Goal: Task Accomplishment & Management: Complete application form

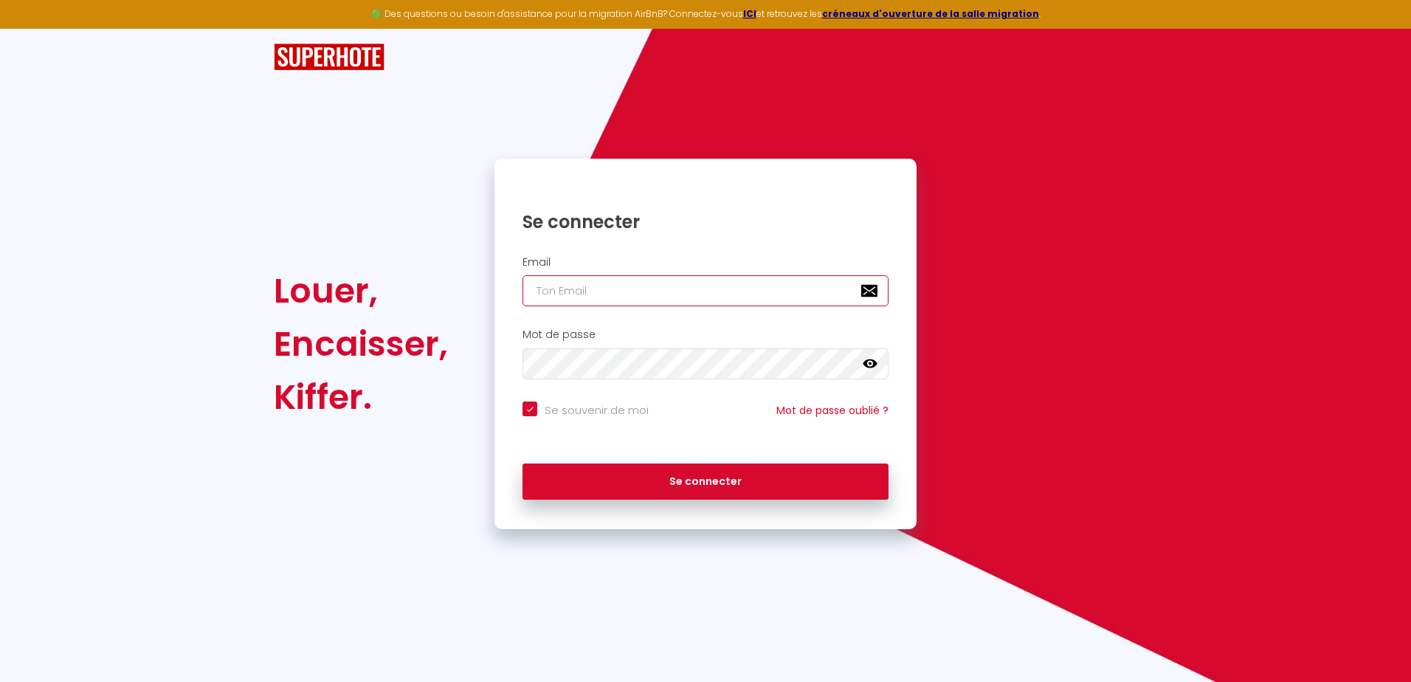
click at [632, 293] on input "email" at bounding box center [705, 290] width 366 height 31
type input "[EMAIL_ADDRESS][DOMAIN_NAME]"
click at [865, 364] on icon at bounding box center [870, 363] width 15 height 9
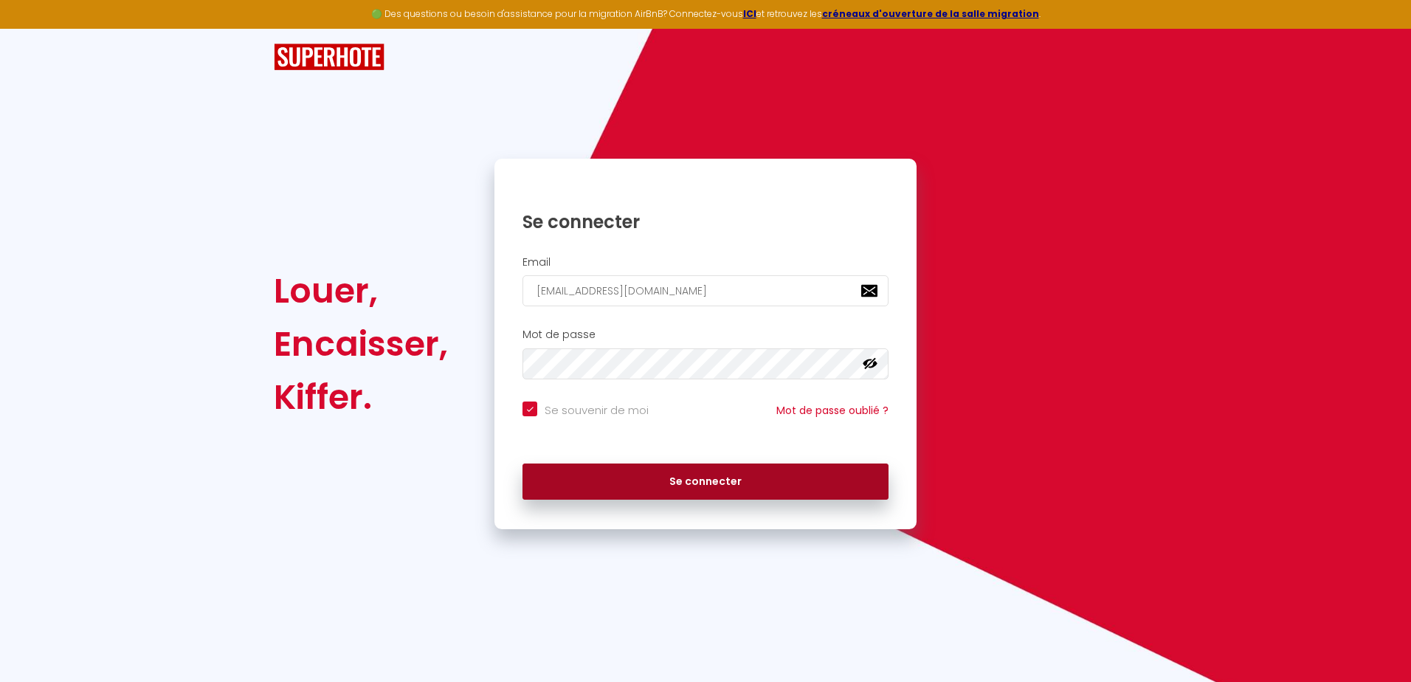
click at [778, 479] on button "Se connecter" at bounding box center [705, 481] width 366 height 37
checkbox input "true"
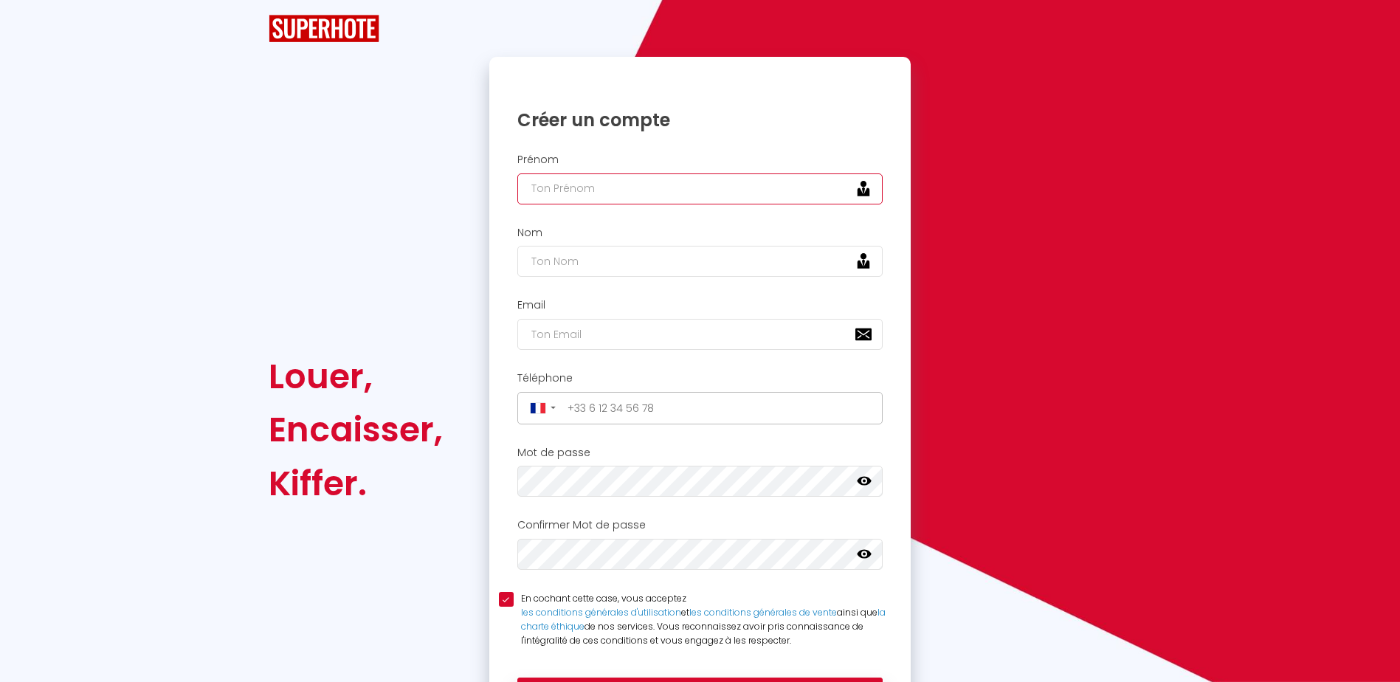
click at [650, 190] on input "text" at bounding box center [700, 188] width 366 height 31
type input "[PERSON_NAME]"
click at [610, 265] on input "text" at bounding box center [700, 261] width 366 height 31
type input "Adonis"
click at [575, 335] on input "email" at bounding box center [700, 334] width 366 height 31
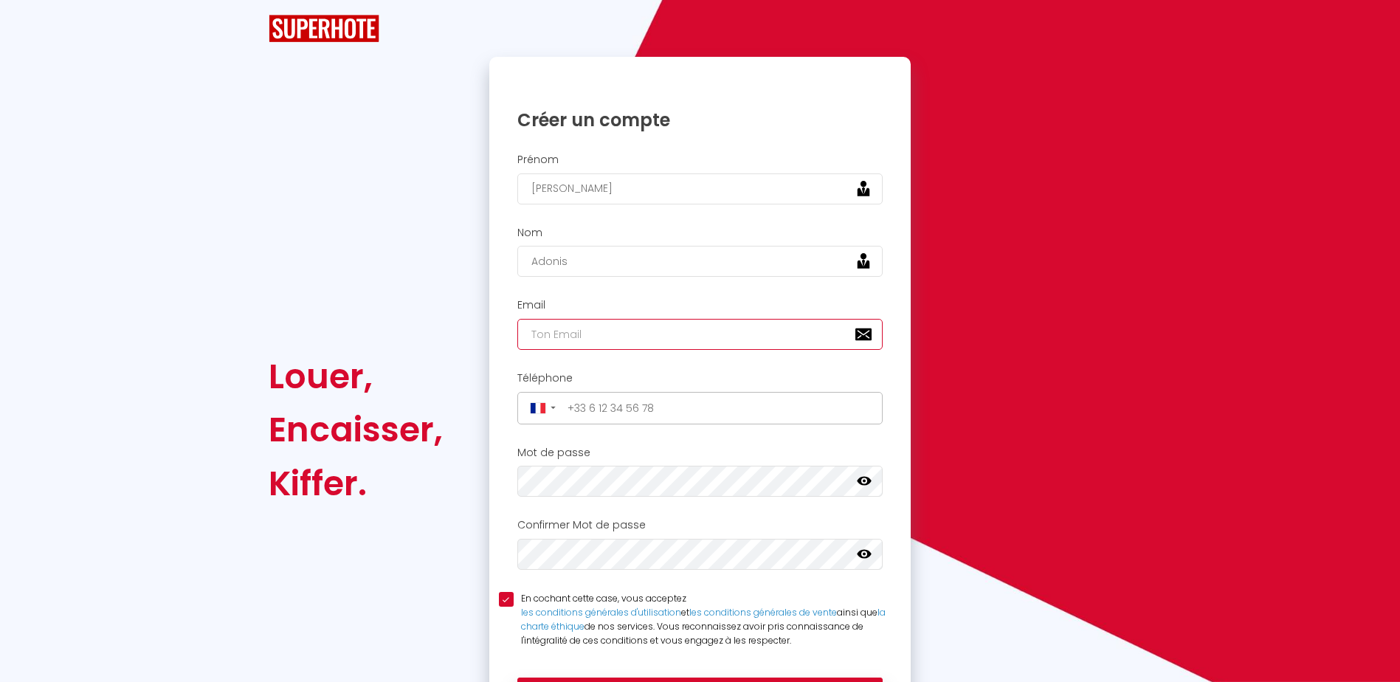
type input "[EMAIL_ADDRESS][DOMAIN_NAME]"
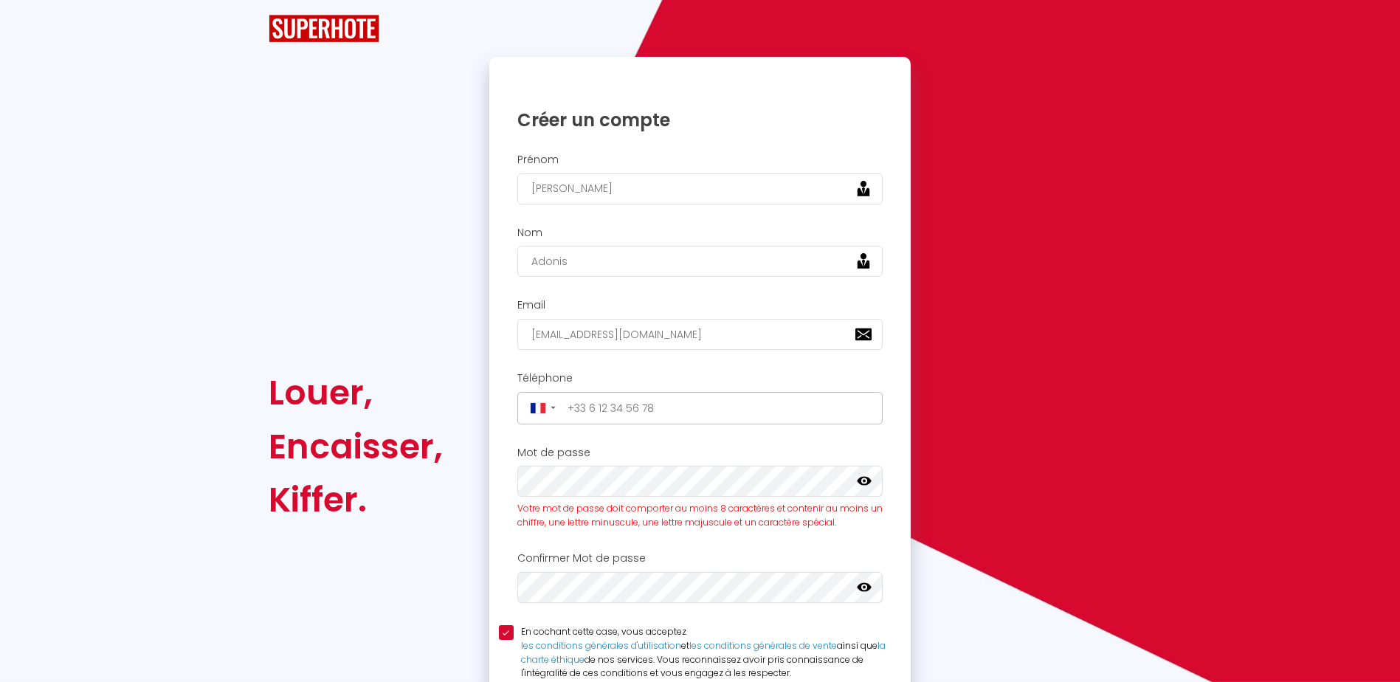
click at [864, 480] on icon at bounding box center [864, 481] width 15 height 15
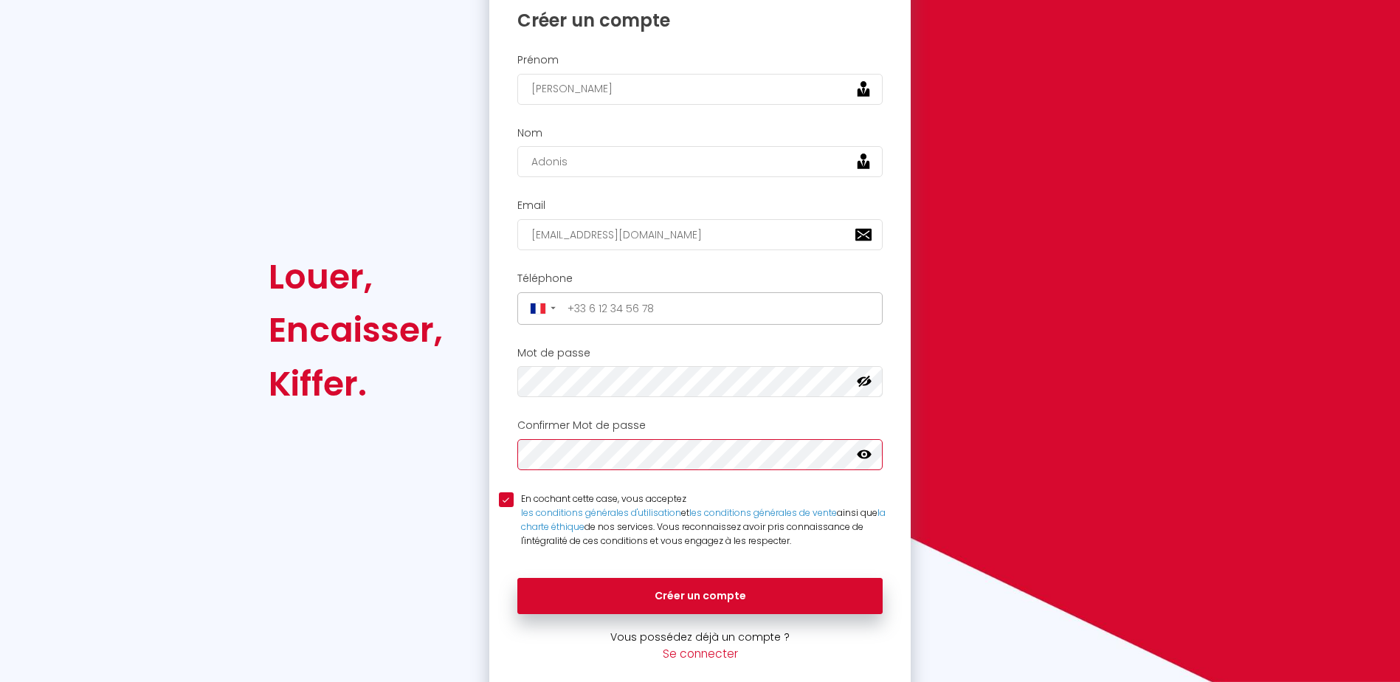
scroll to position [121, 0]
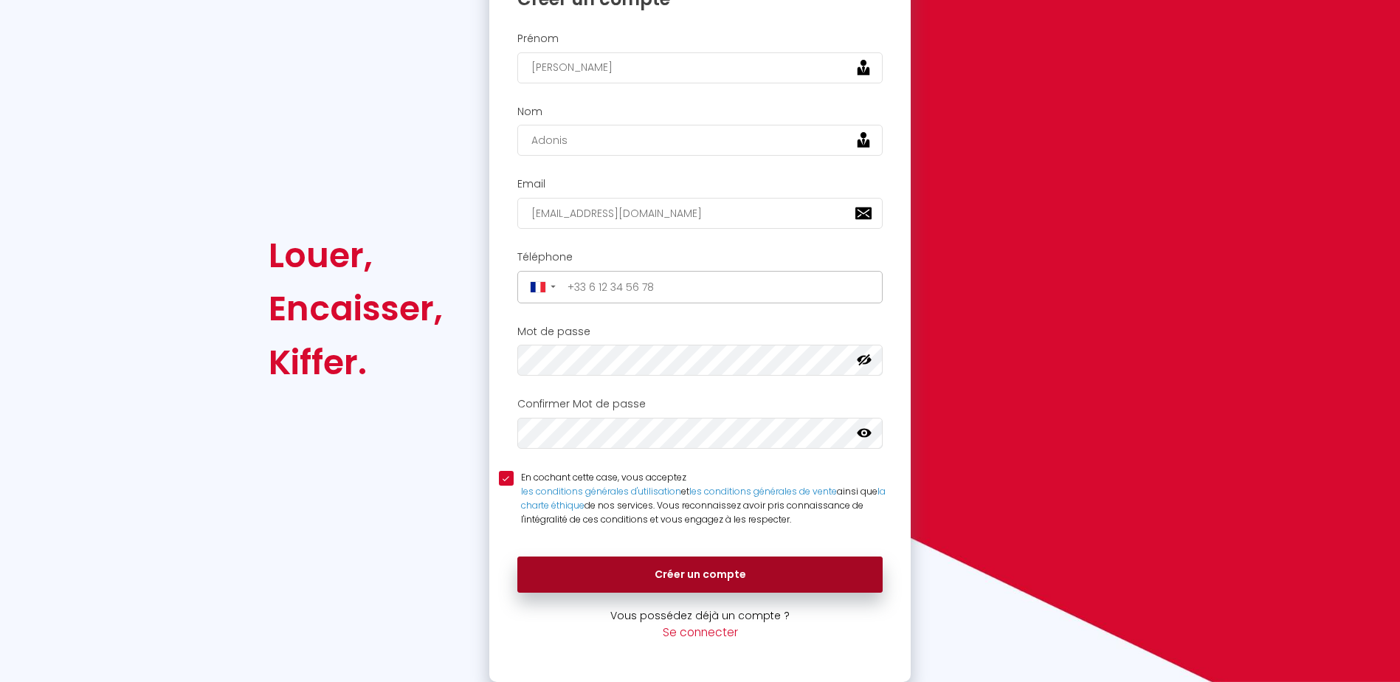
click at [710, 573] on button "Créer un compte" at bounding box center [700, 574] width 366 height 37
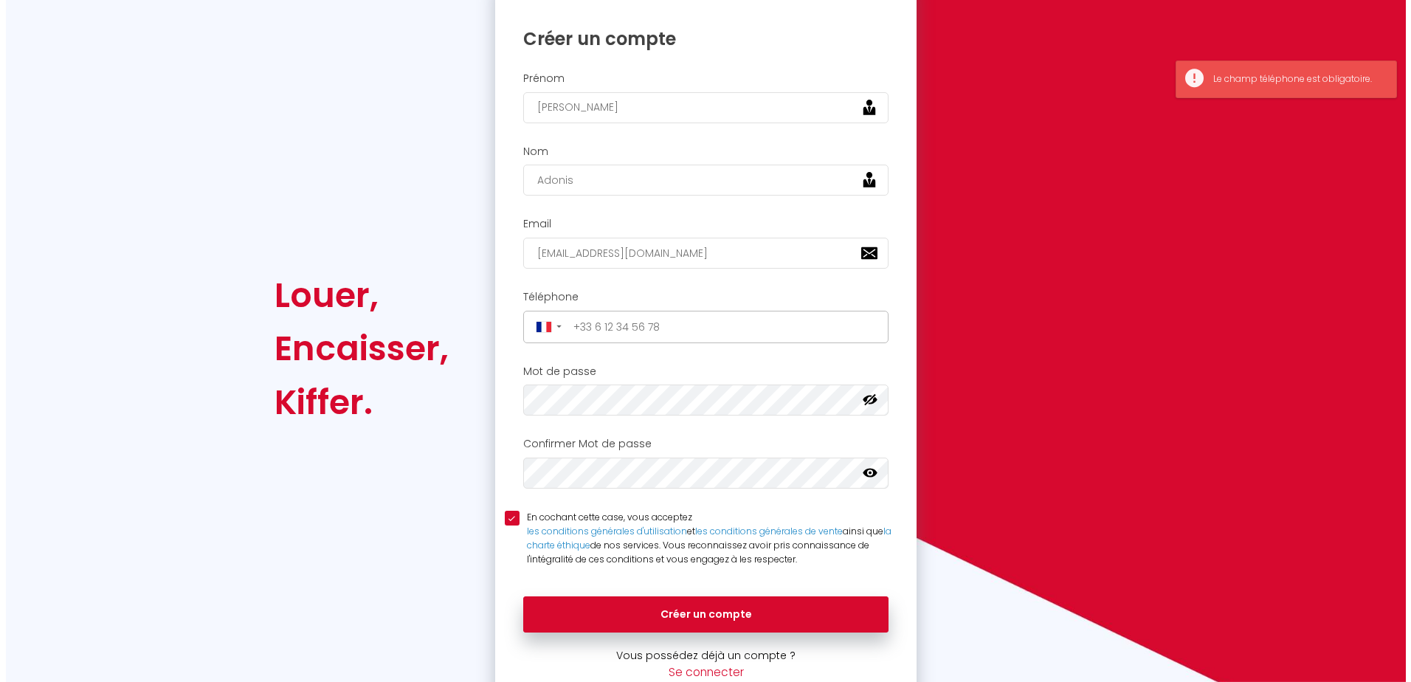
scroll to position [47, 0]
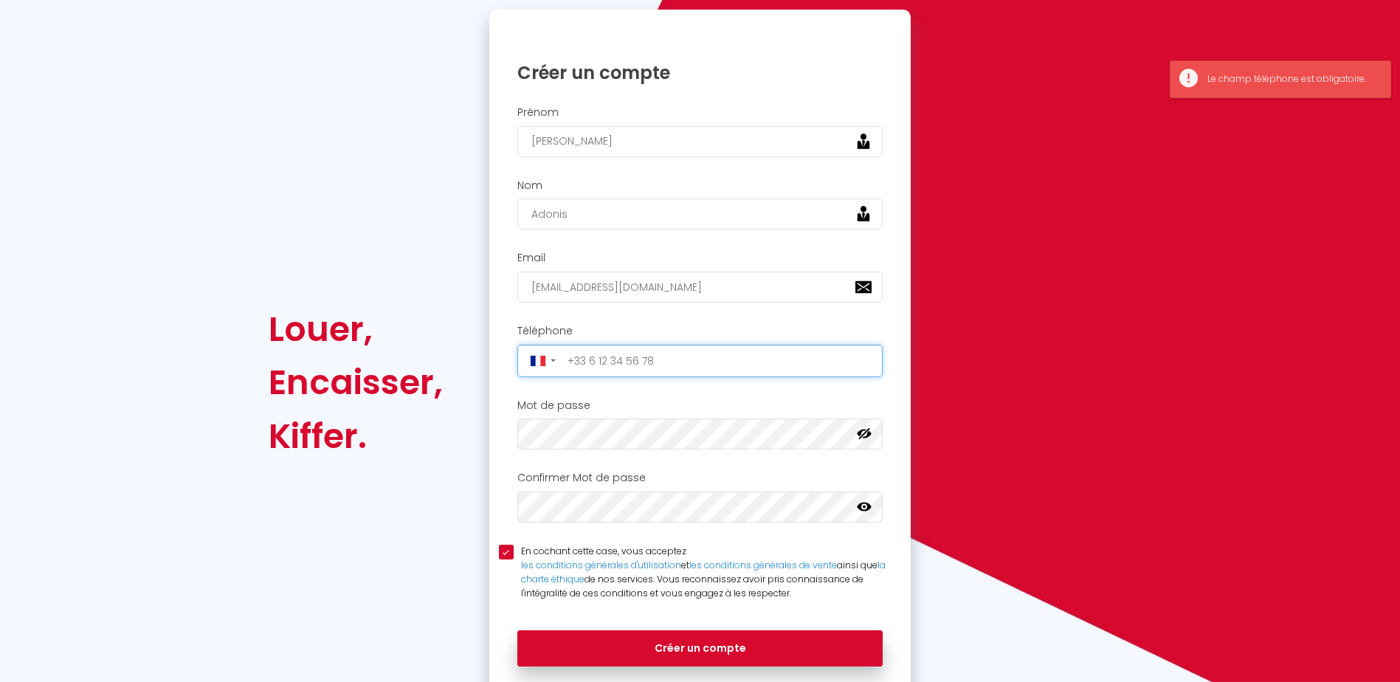
click at [660, 353] on input "tel" at bounding box center [720, 361] width 317 height 24
type input "[PHONE_NUMBER]"
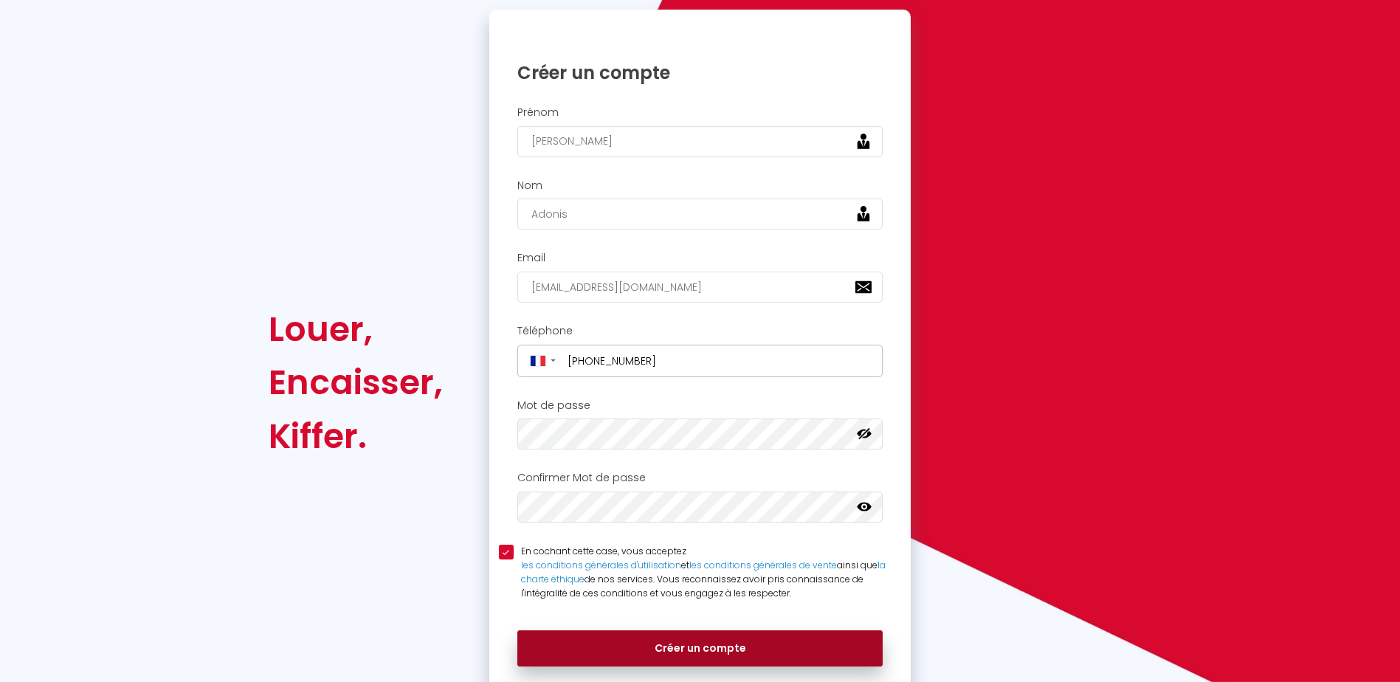
click at [691, 648] on button "Créer un compte" at bounding box center [700, 648] width 366 height 37
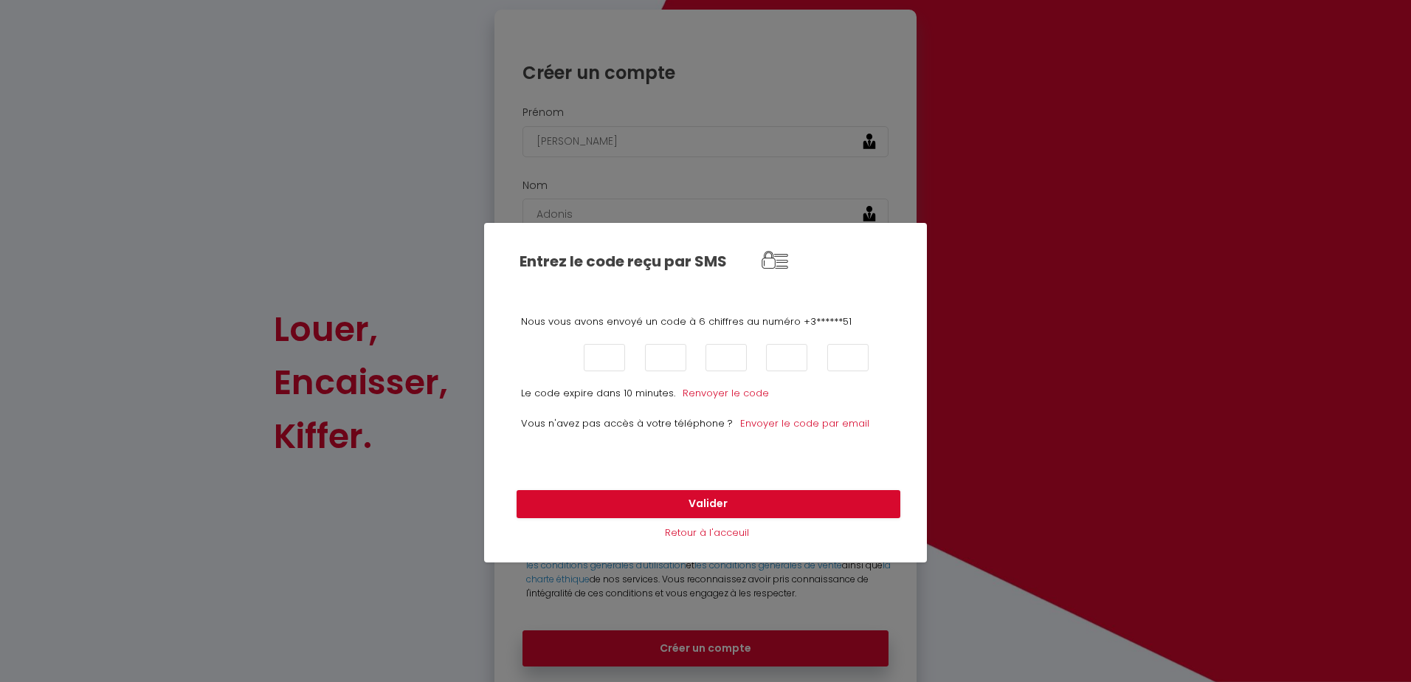
click at [542, 358] on input "text" at bounding box center [543, 357] width 41 height 27
type input "4"
type input "0"
type input "3"
type input "6"
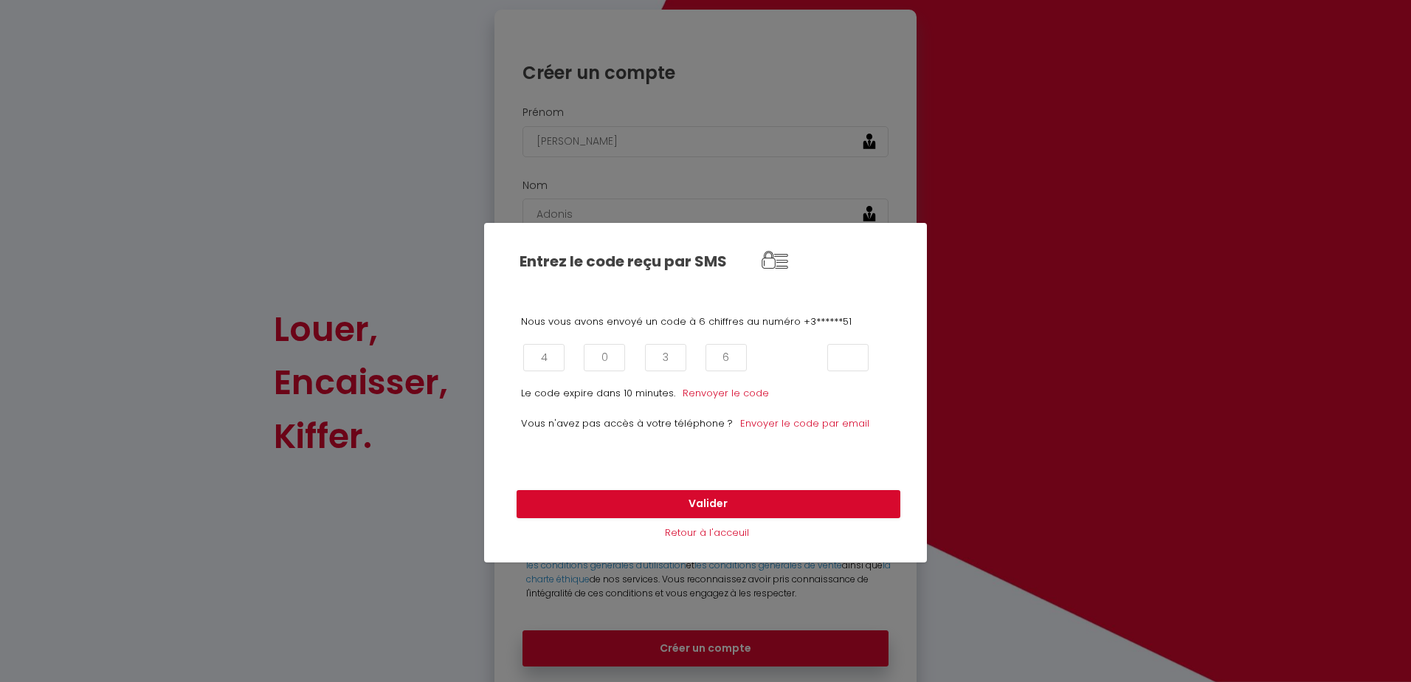
type input "4"
type input "9"
click at [754, 504] on button "Valider" at bounding box center [709, 504] width 384 height 28
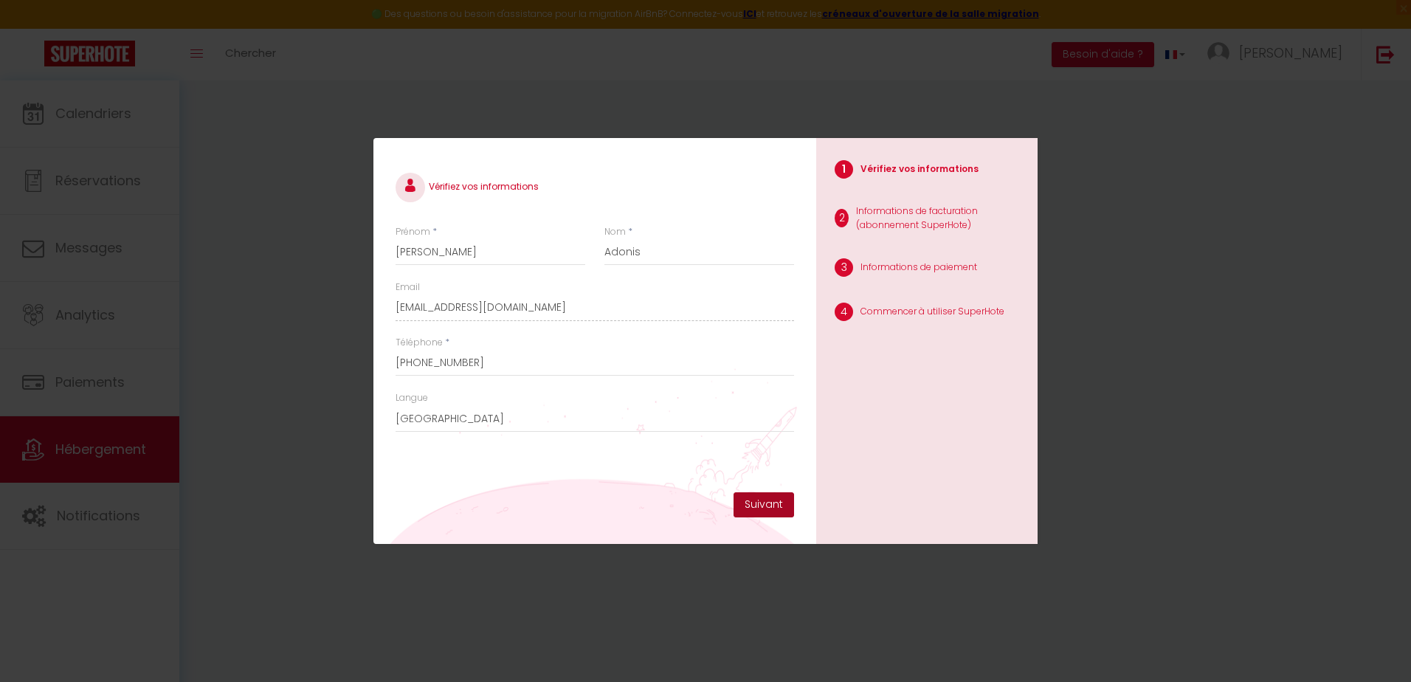
click at [760, 499] on button "Suivant" at bounding box center [764, 504] width 61 height 25
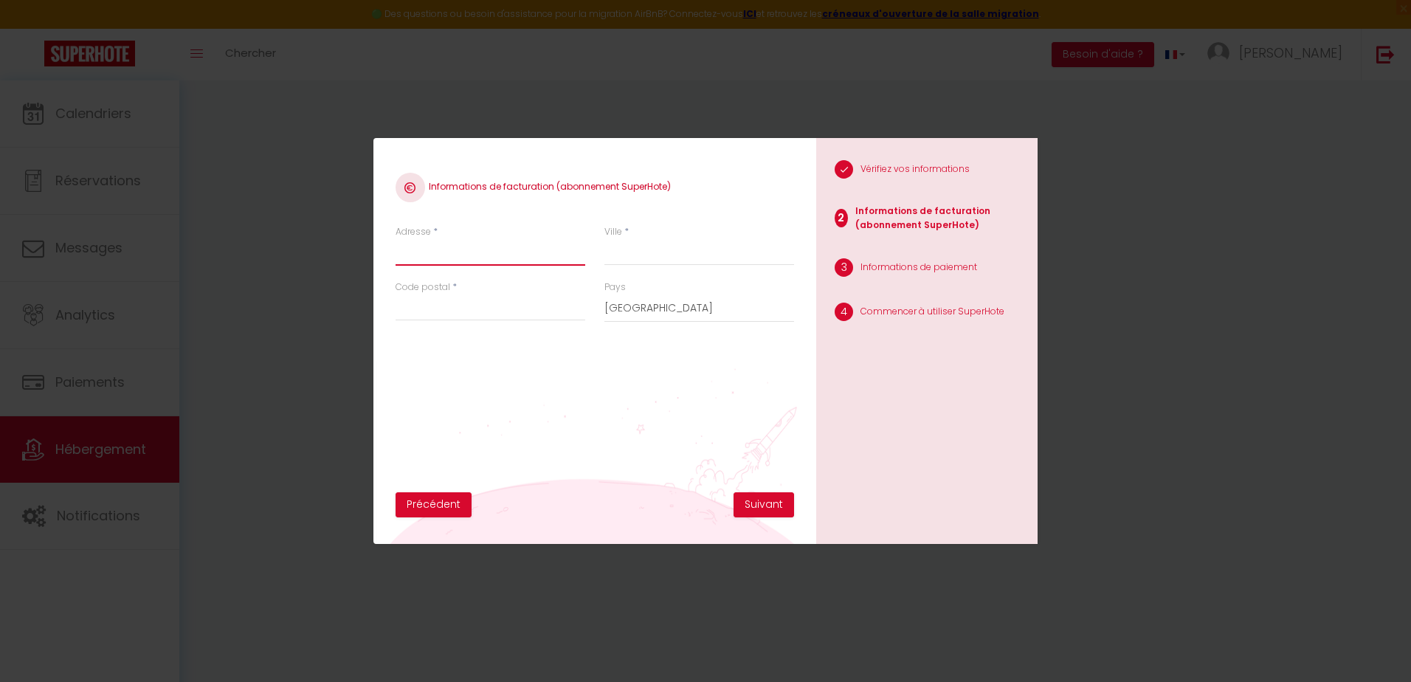
click at [444, 252] on input "Adresse" at bounding box center [491, 252] width 190 height 27
type input "28 ALLEE DES TILLEULS"
type input "CROZON"
type input "29000"
click at [771, 506] on button "Suivant" at bounding box center [764, 504] width 61 height 25
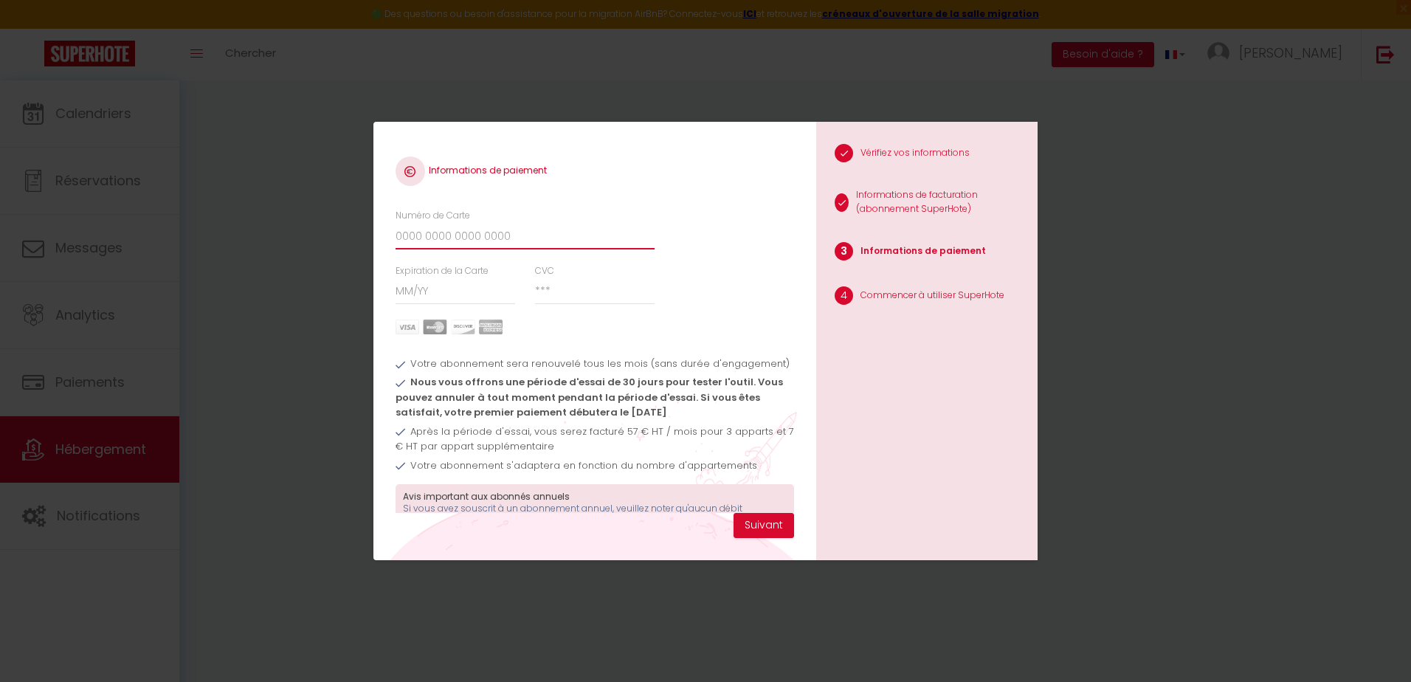
click at [423, 238] on input "Numéro de Carte" at bounding box center [525, 236] width 259 height 27
type input "[CREDIT_CARD_NUMBER]"
type input "02/28"
type input "352"
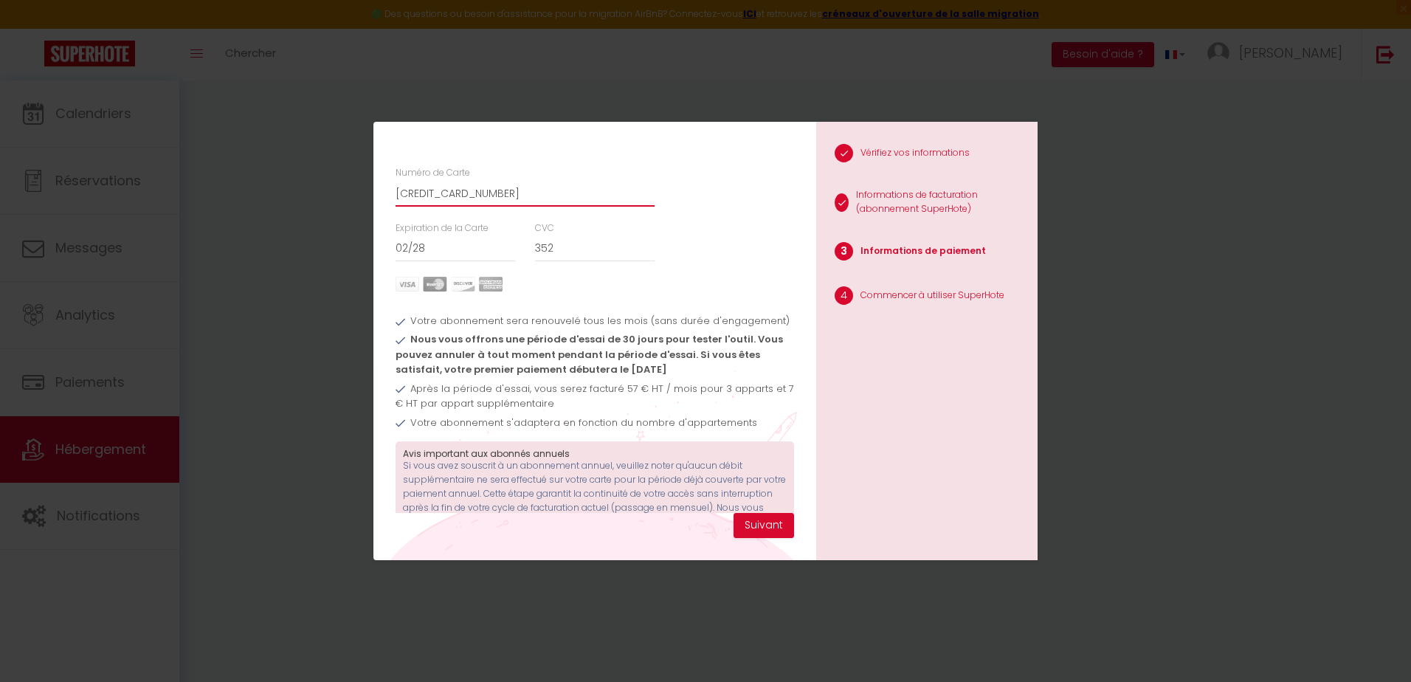
scroll to position [84, 0]
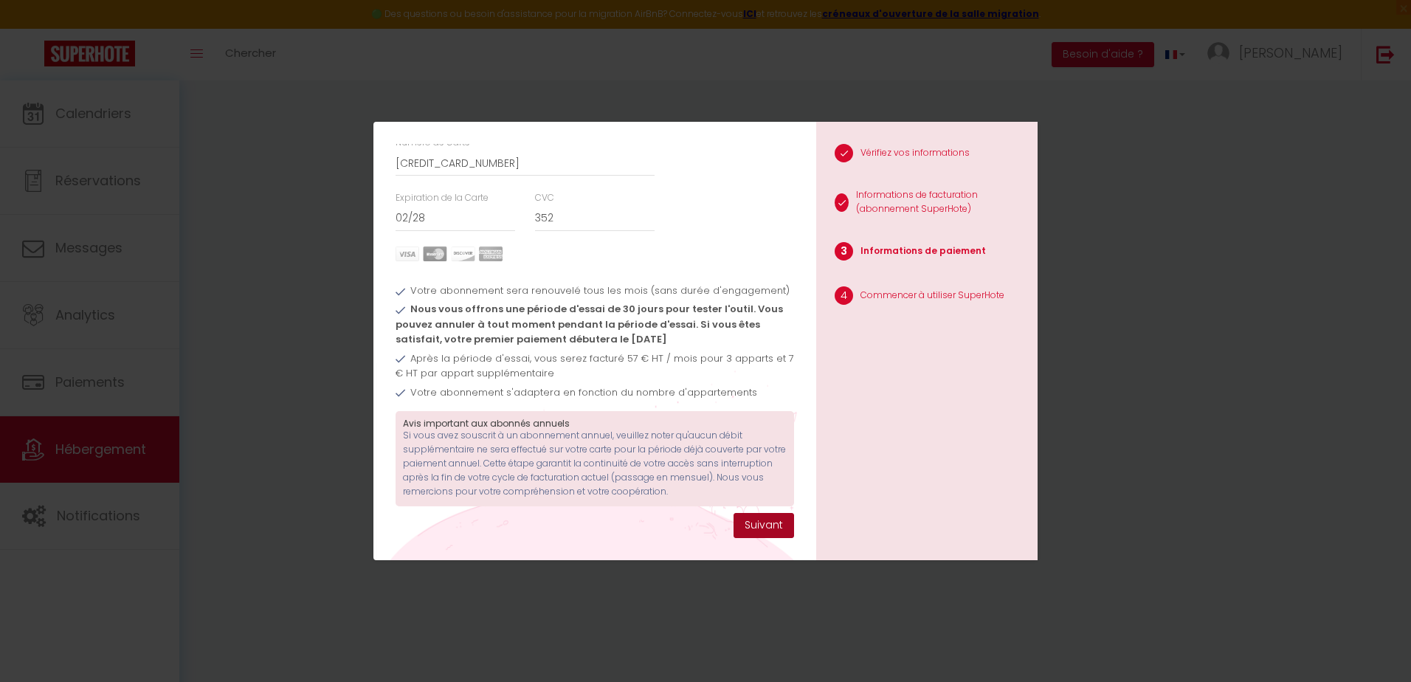
click at [757, 525] on button "Suivant" at bounding box center [764, 525] width 61 height 25
